Goal: Transaction & Acquisition: Purchase product/service

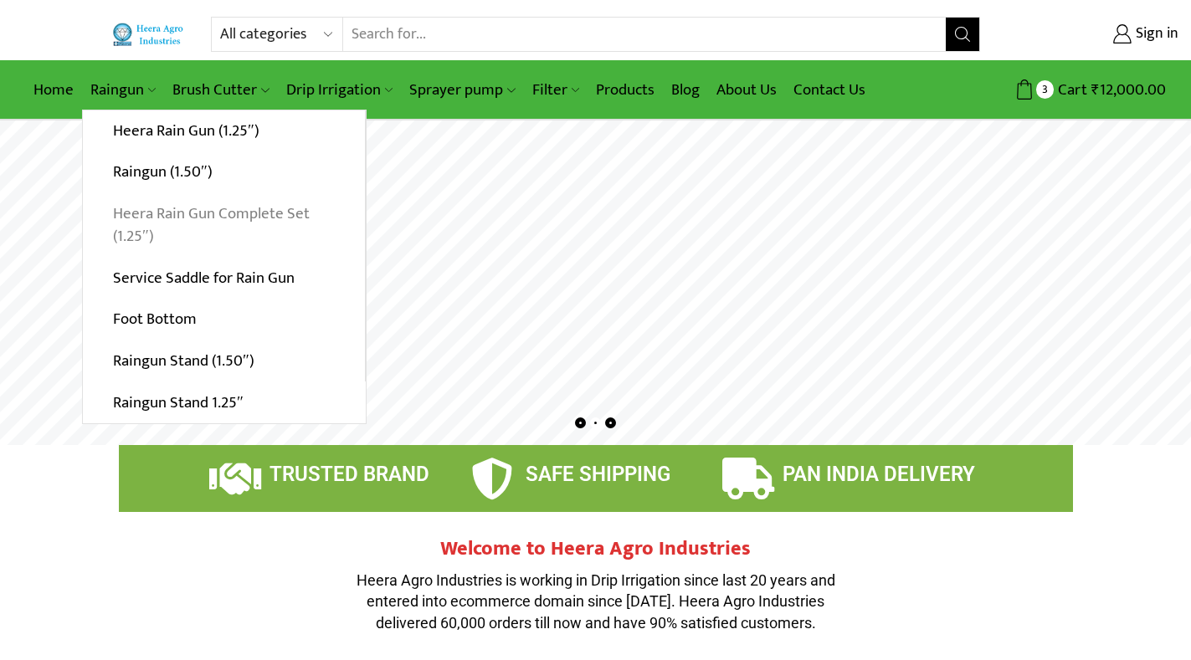
click at [151, 221] on link "Heera Rain Gun Complete Set (1.25″)" at bounding box center [224, 225] width 282 height 64
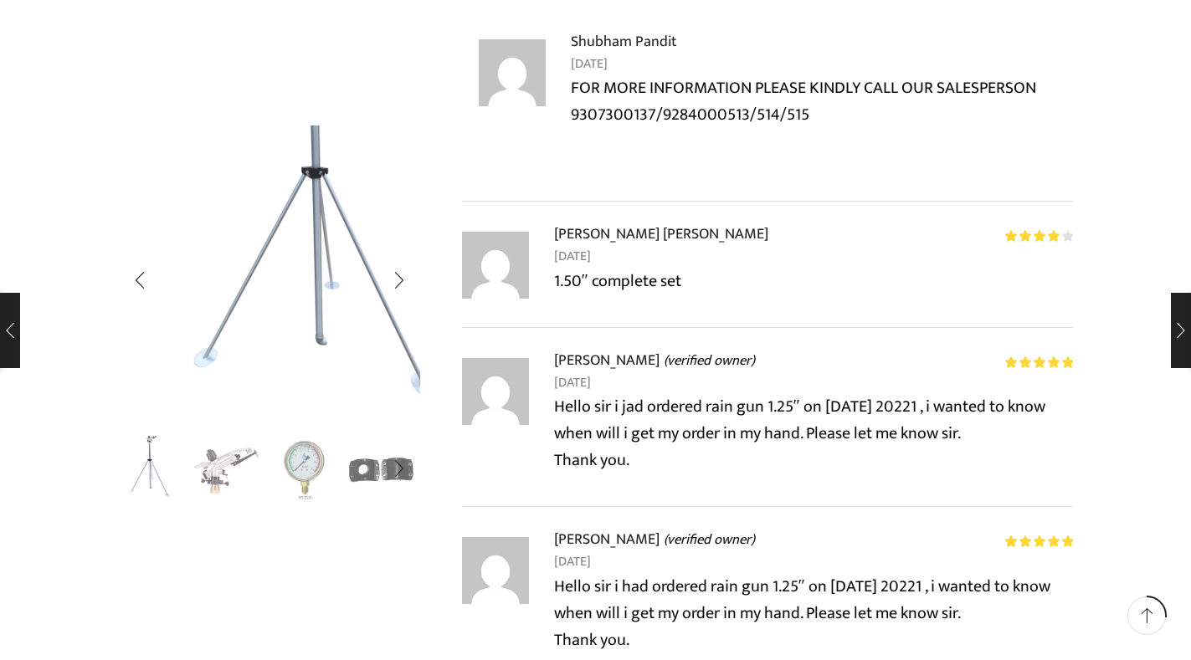
scroll to position [3932, 0]
